Goal: Information Seeking & Learning: Check status

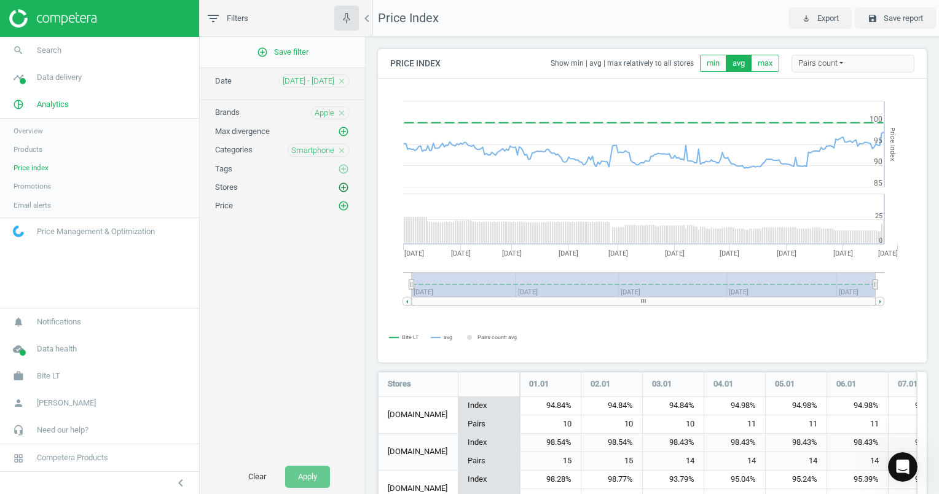
click at [347, 189] on icon "add_circle_outline" at bounding box center [343, 187] width 11 height 11
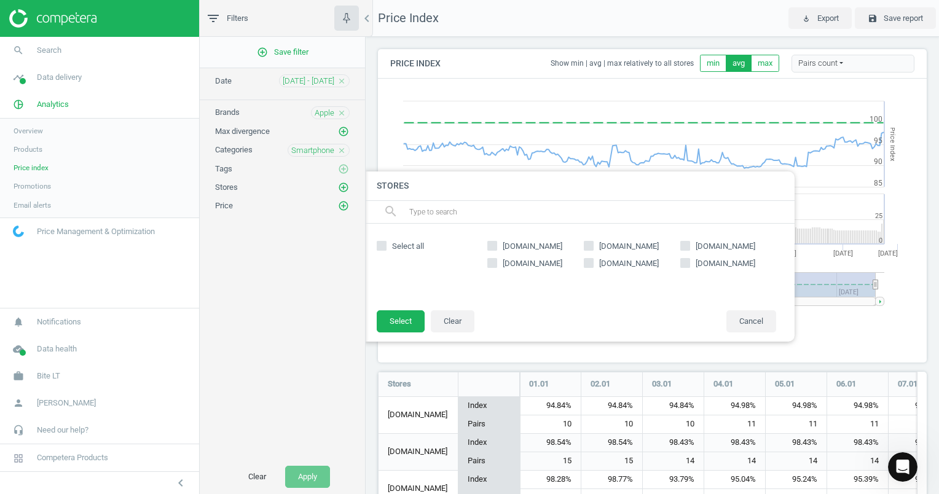
click at [488, 246] on input "[DOMAIN_NAME]" at bounding box center [492, 245] width 8 height 8
checkbox input "true"
drag, startPoint x: 590, startPoint y: 248, endPoint x: 641, endPoint y: 254, distance: 51.3
click at [590, 248] on input "[DOMAIN_NAME]" at bounding box center [588, 245] width 8 height 8
checkbox input "true"
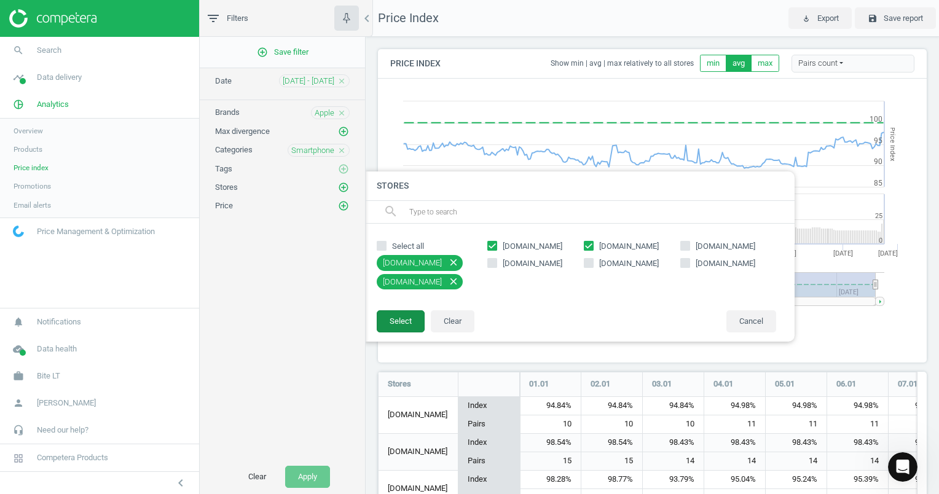
click at [406, 321] on button "Select" at bounding box center [401, 321] width 48 height 22
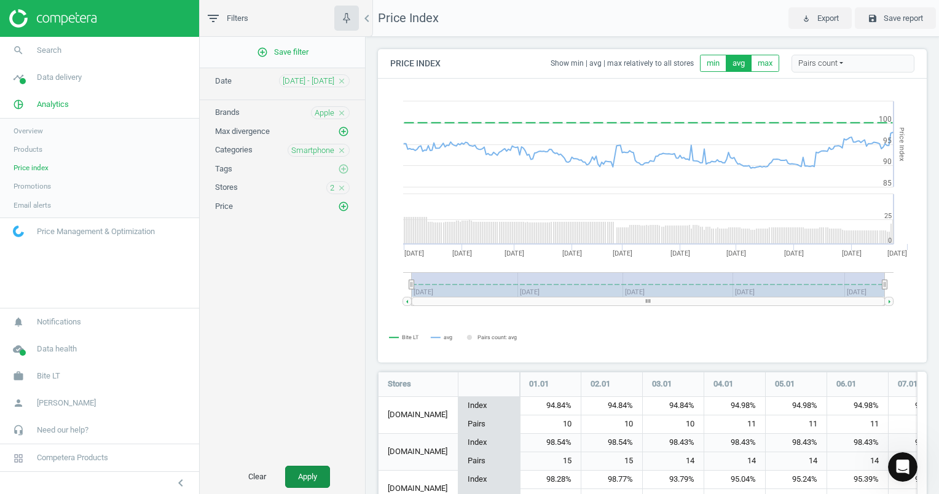
click at [316, 471] on button "Apply" at bounding box center [307, 477] width 45 height 22
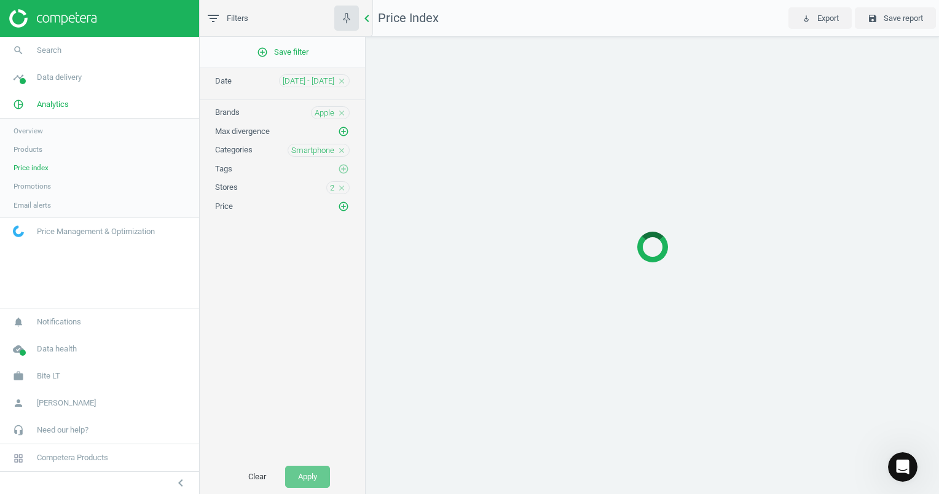
click at [370, 19] on icon "chevron_left" at bounding box center [366, 18] width 15 height 15
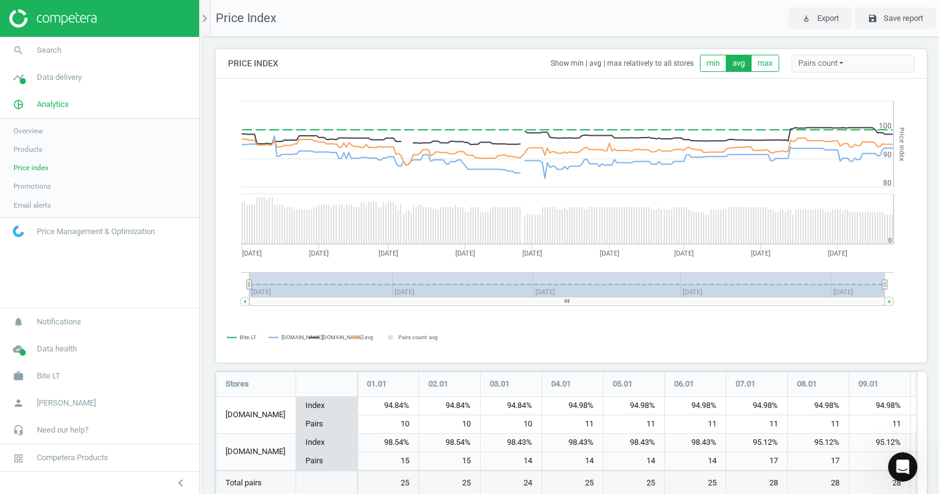
scroll to position [157, 720]
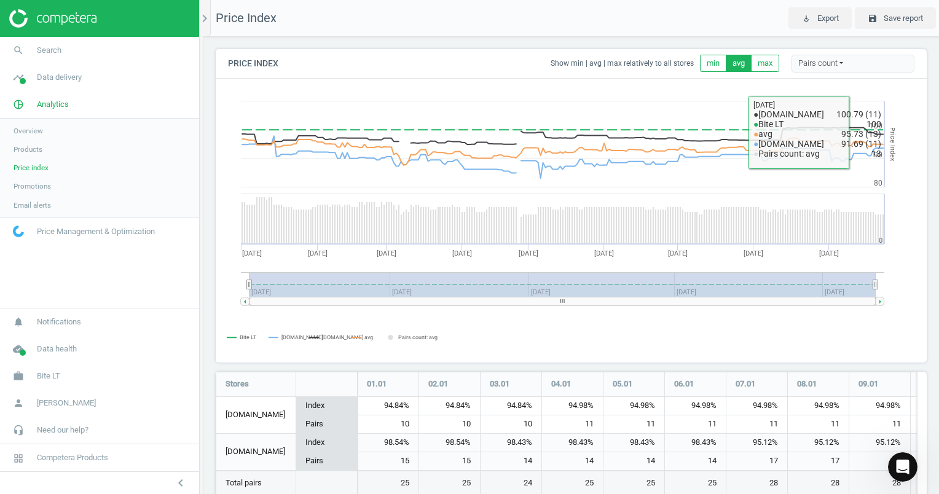
click at [811, 70] on div "Pairs count" at bounding box center [852, 64] width 123 height 18
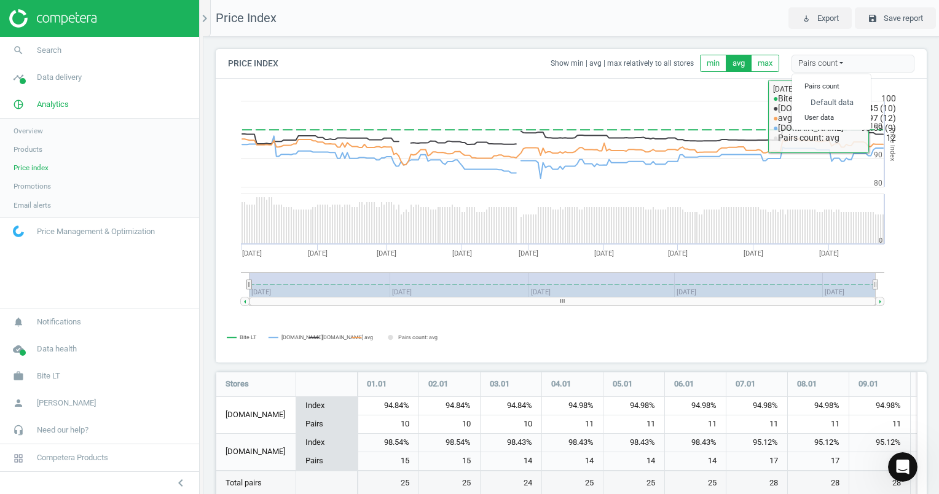
click at [693, 84] on rect at bounding box center [566, 220] width 700 height 283
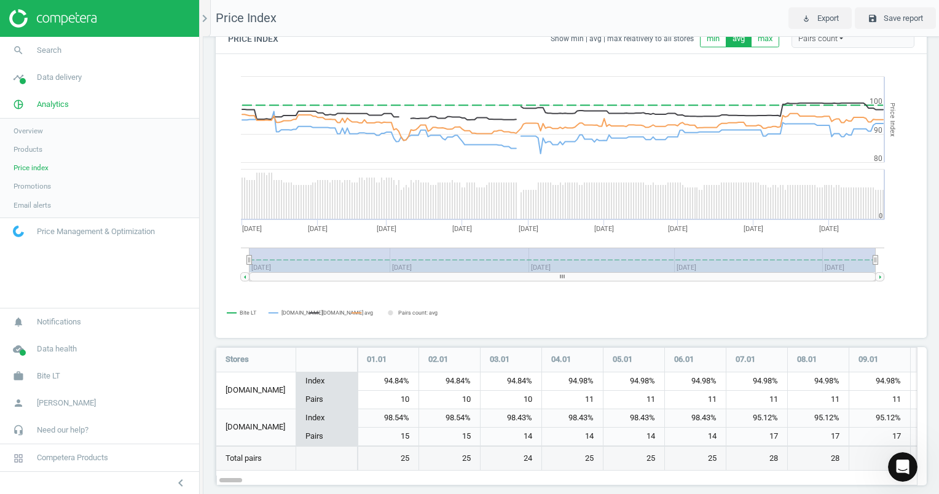
scroll to position [37, 0]
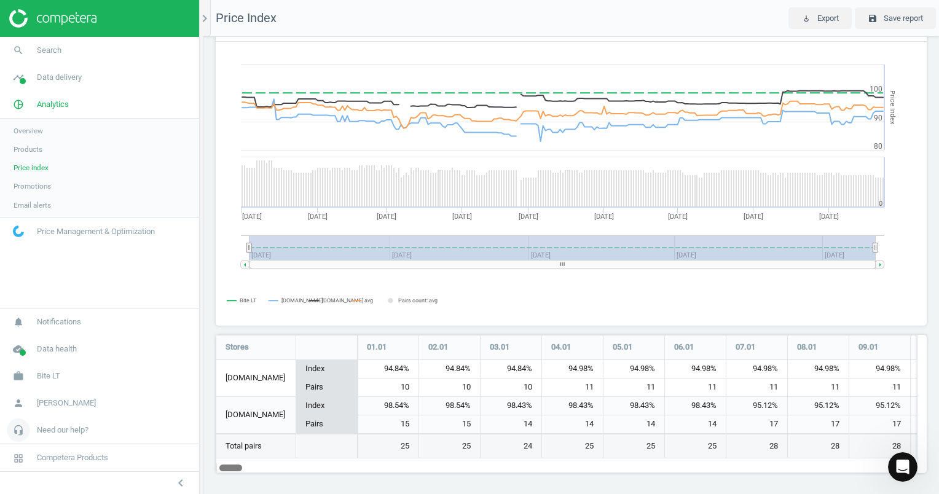
drag, startPoint x: 228, startPoint y: 464, endPoint x: 63, endPoint y: 437, distance: 167.0
click at [63, 437] on section "search Search timeline Data delivery Overview Matches dashboard Matches Rematch…" at bounding box center [469, 247] width 939 height 494
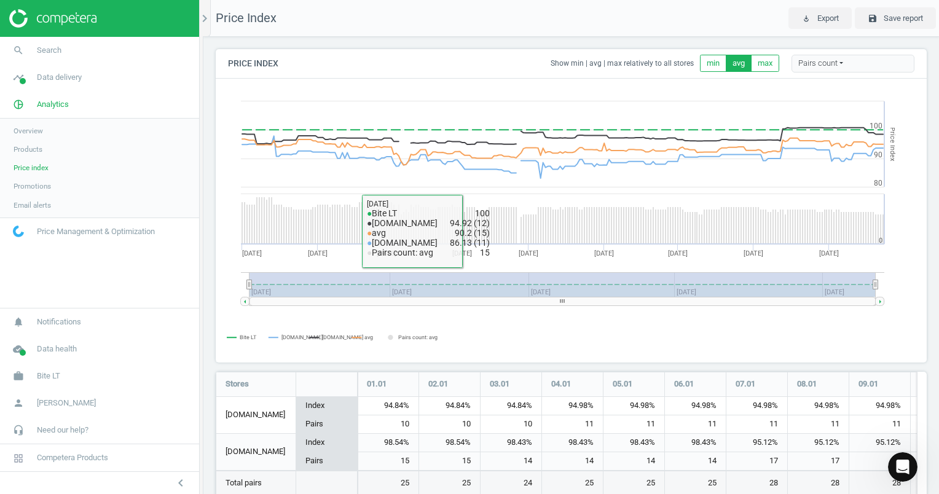
click at [482, 342] on rect at bounding box center [566, 220] width 700 height 283
